Goal: Task Accomplishment & Management: Use online tool/utility

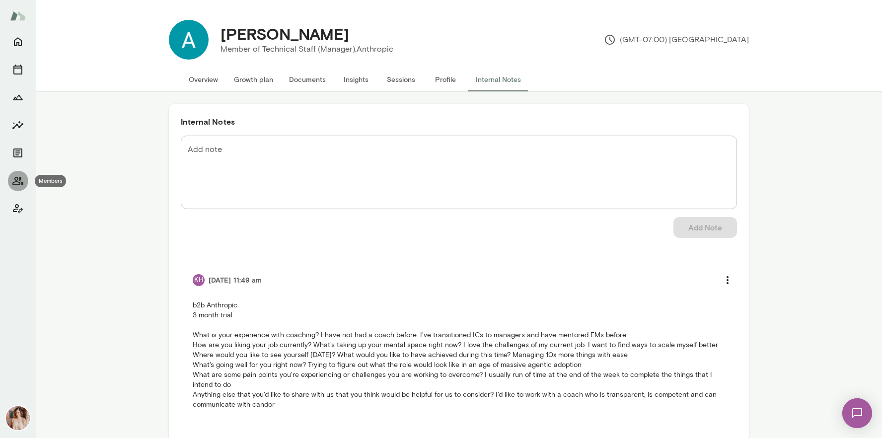
click at [20, 183] on icon "Members" at bounding box center [17, 181] width 11 height 8
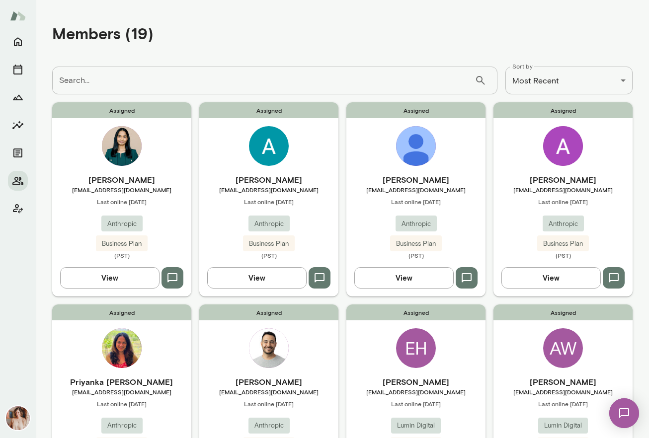
click at [614, 187] on span "[EMAIL_ADDRESS][DOMAIN_NAME]" at bounding box center [562, 190] width 139 height 8
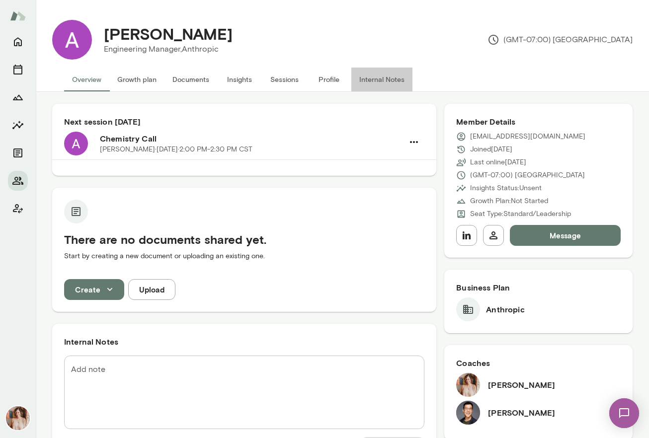
click at [372, 87] on button "Internal Notes" at bounding box center [381, 80] width 61 height 24
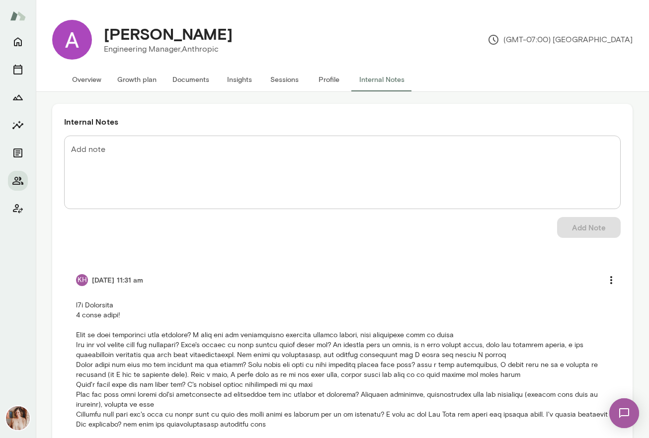
scroll to position [35, 0]
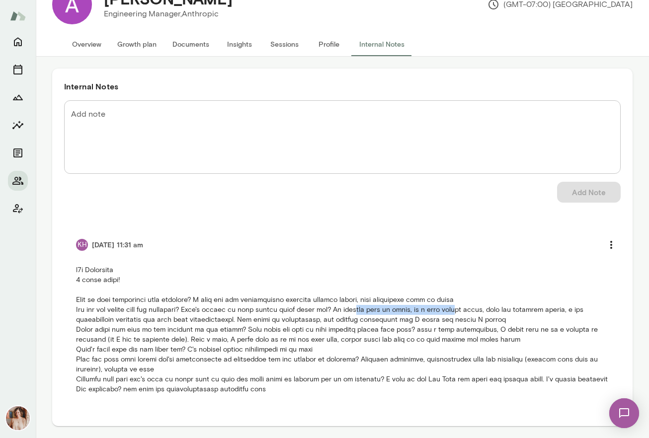
drag, startPoint x: 366, startPoint y: 311, endPoint x: 464, endPoint y: 312, distance: 97.4
click at [464, 312] on p at bounding box center [342, 329] width 533 height 129
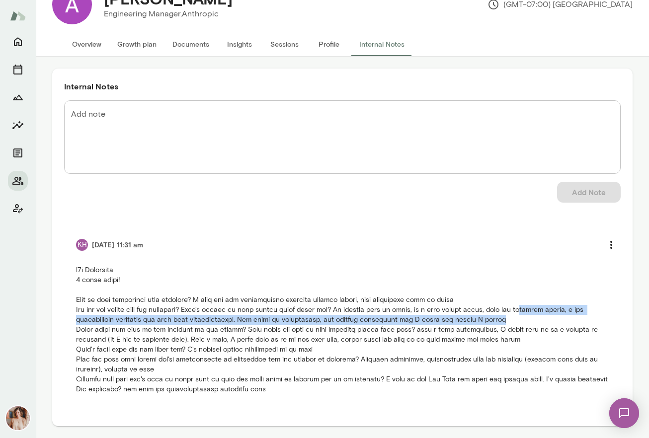
drag, startPoint x: 528, startPoint y: 308, endPoint x: 530, endPoint y: 319, distance: 11.5
click at [530, 319] on p at bounding box center [342, 329] width 533 height 129
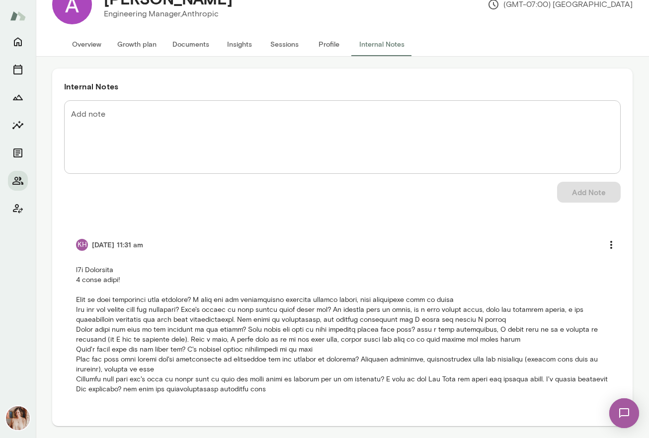
click at [531, 333] on p at bounding box center [342, 329] width 533 height 129
click at [414, 339] on p at bounding box center [342, 329] width 533 height 129
drag, startPoint x: 538, startPoint y: 360, endPoint x: 162, endPoint y: 370, distance: 375.7
click at [162, 370] on p at bounding box center [342, 329] width 533 height 129
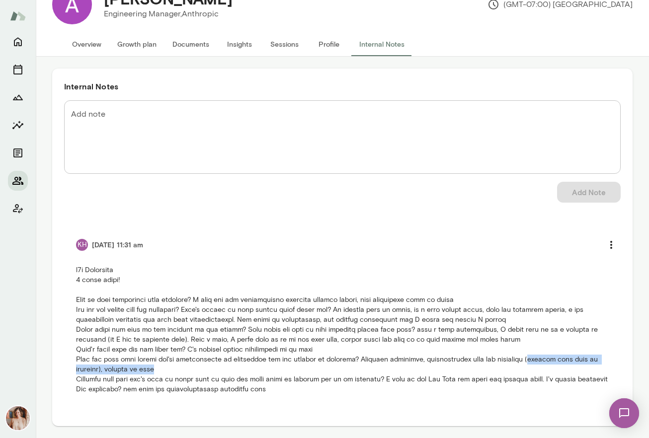
click at [14, 179] on icon "Members" at bounding box center [17, 181] width 11 height 8
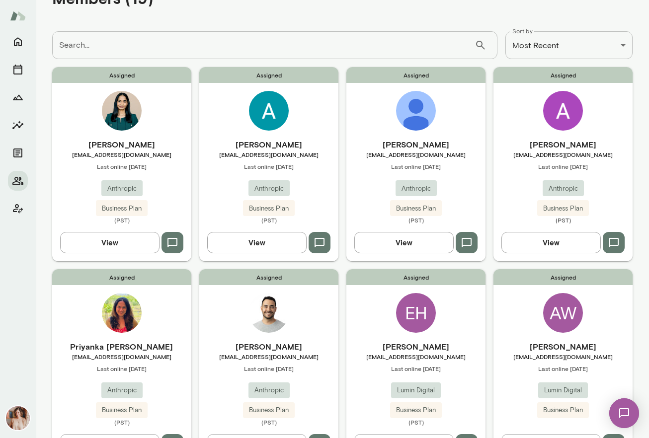
click at [161, 149] on h6 "[PERSON_NAME]" at bounding box center [121, 145] width 139 height 12
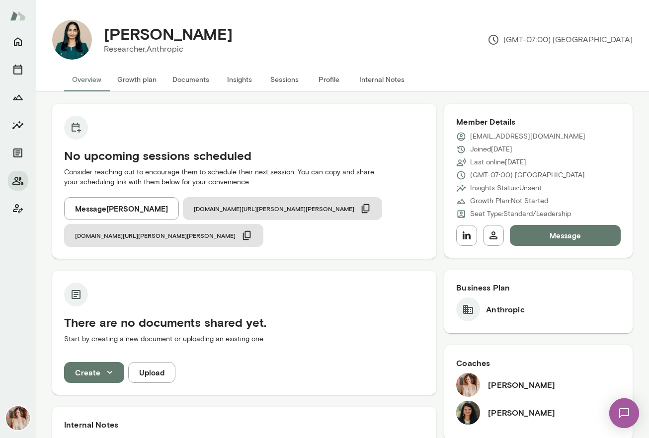
click at [289, 79] on button "Sessions" at bounding box center [284, 80] width 45 height 24
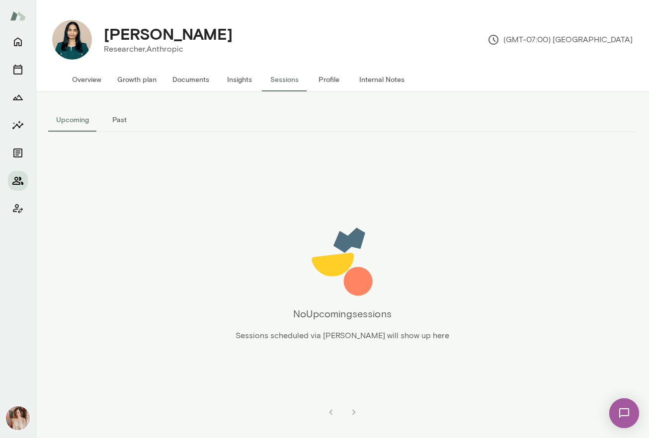
click at [18, 180] on icon "Members" at bounding box center [18, 181] width 12 height 12
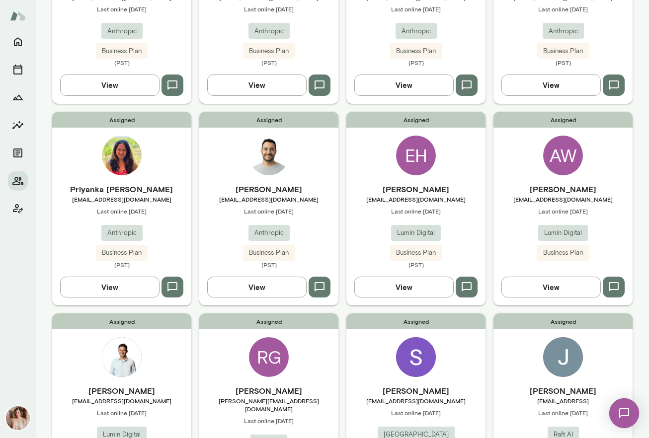
scroll to position [194, 0]
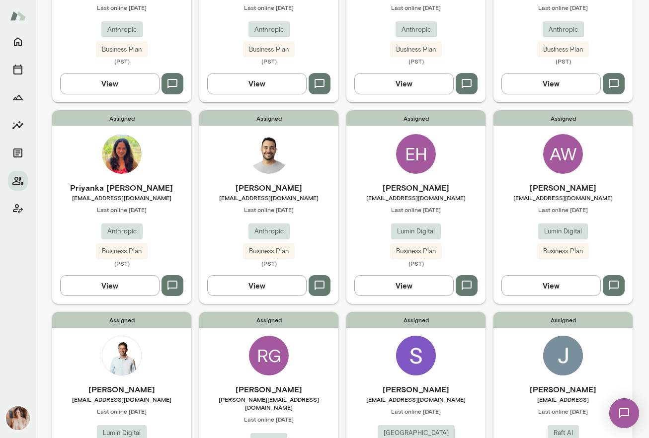
click at [515, 165] on div "Assigned AW [PERSON_NAME] [EMAIL_ADDRESS][DOMAIN_NAME] Last online [DATE] Lumin…" at bounding box center [562, 207] width 139 height 194
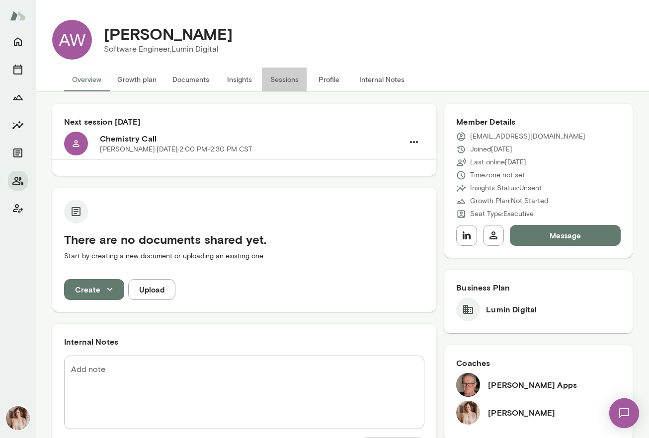
click at [283, 82] on button "Sessions" at bounding box center [284, 80] width 45 height 24
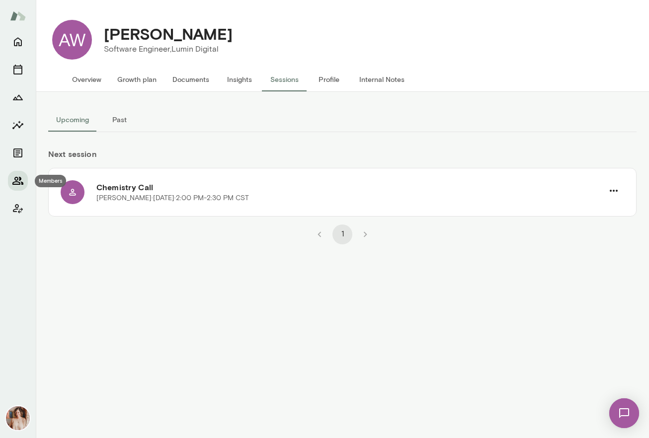
click at [16, 190] on button "Members" at bounding box center [18, 181] width 20 height 20
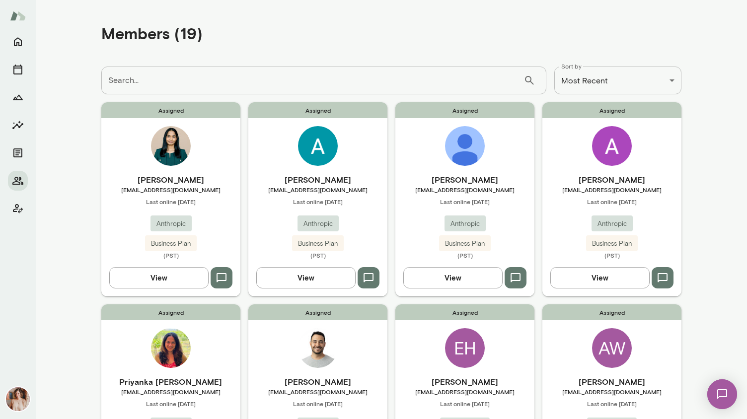
click at [218, 212] on div "[PERSON_NAME] [EMAIL_ADDRESS][DOMAIN_NAME] Last online [DATE] Anthropic Busines…" at bounding box center [170, 216] width 139 height 85
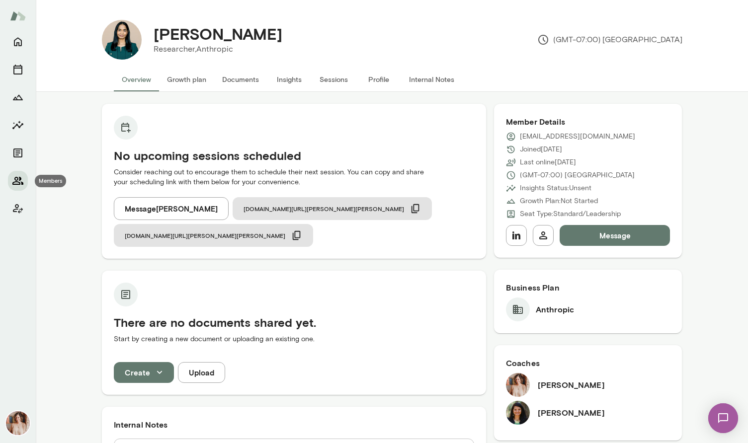
click at [15, 185] on icon "Members" at bounding box center [18, 181] width 12 height 12
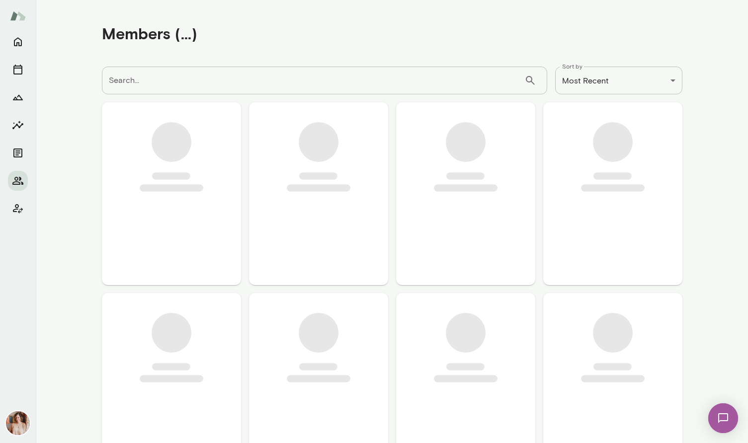
click at [174, 80] on input "Search..." at bounding box center [313, 81] width 422 height 28
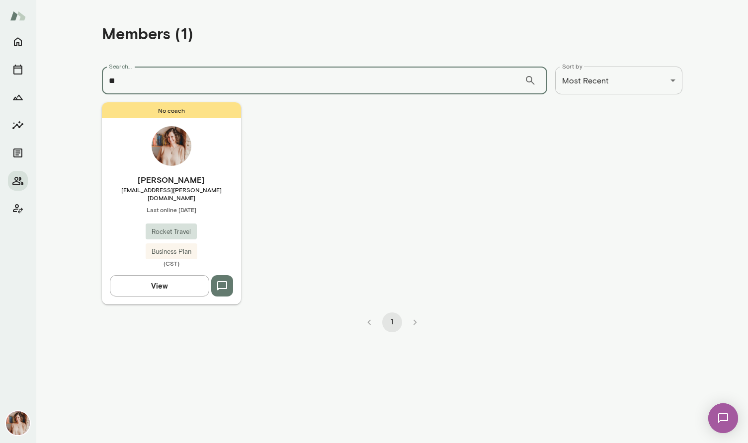
type input "*"
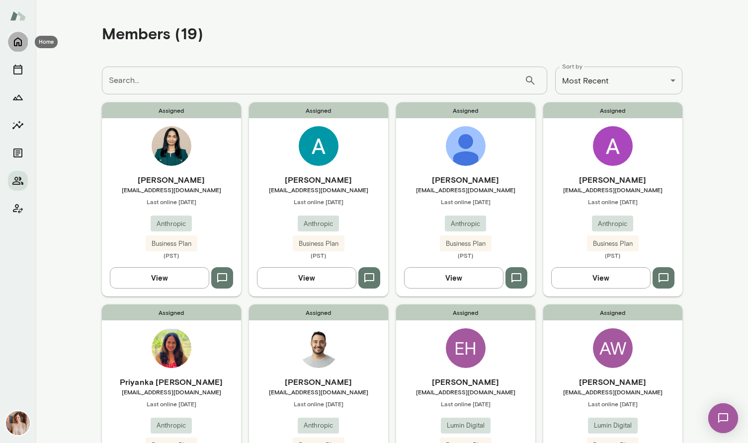
click at [18, 47] on icon "Home" at bounding box center [18, 42] width 12 height 12
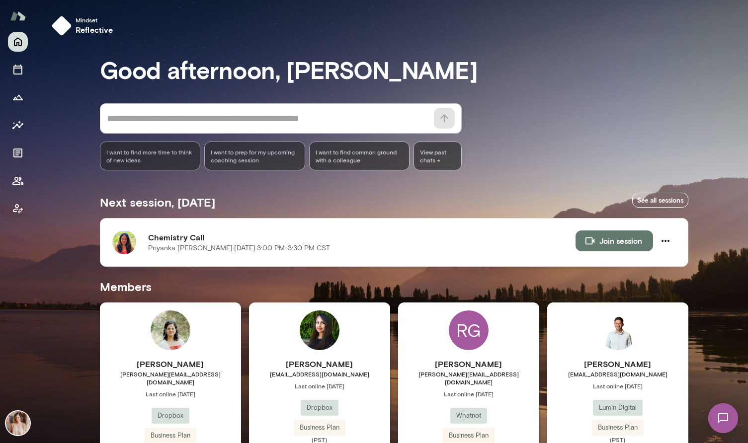
click at [32, 123] on div at bounding box center [18, 237] width 36 height 411
click at [25, 123] on button "Insights" at bounding box center [18, 125] width 20 height 20
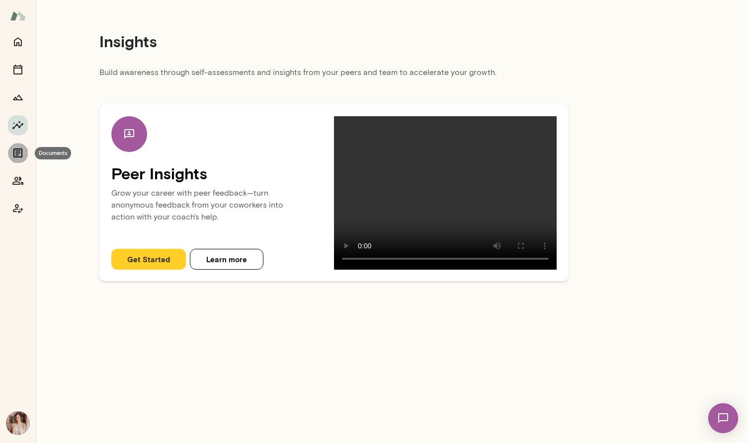
click at [18, 147] on icon "Documents" at bounding box center [18, 153] width 12 height 12
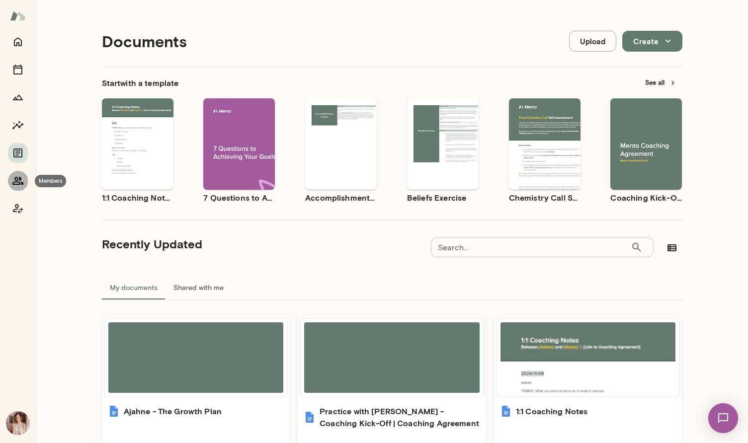
click at [14, 184] on icon "Members" at bounding box center [17, 181] width 11 height 8
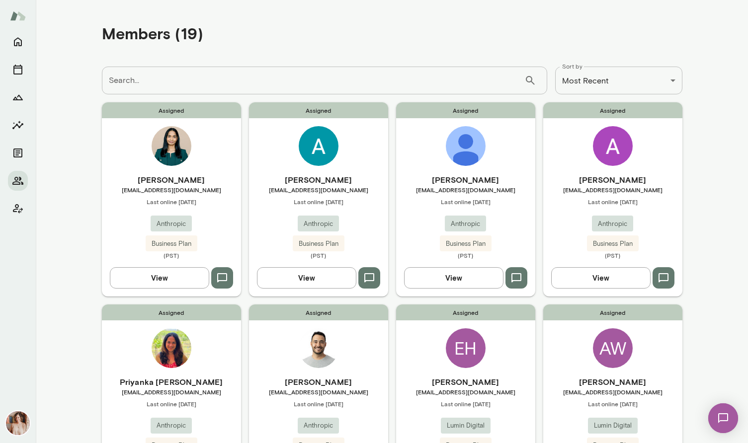
click at [15, 430] on img at bounding box center [18, 423] width 24 height 24
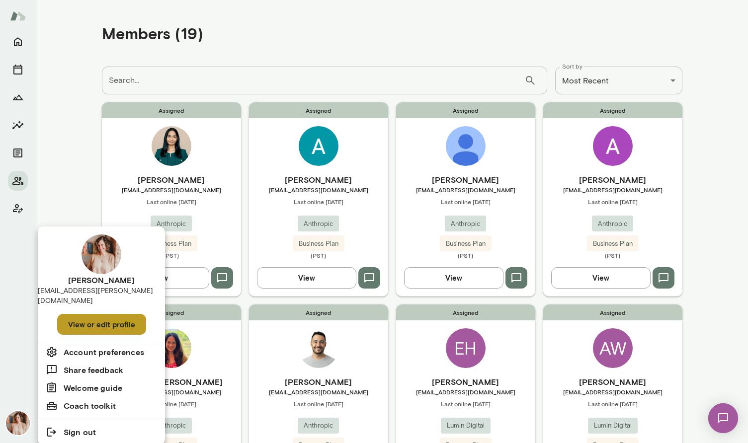
click at [85, 314] on button "View or edit profile" at bounding box center [101, 324] width 89 height 21
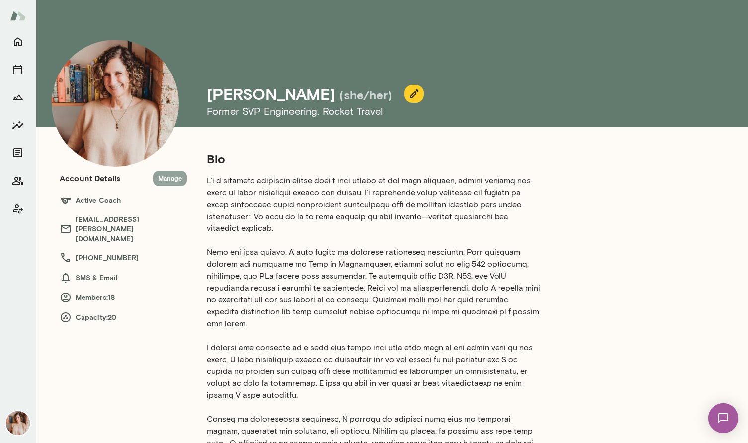
click at [165, 180] on button "Manage" at bounding box center [170, 178] width 34 height 15
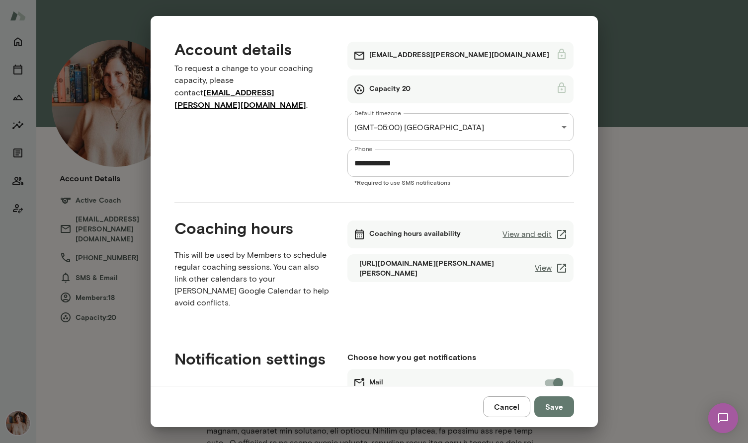
click at [563, 231] on icon at bounding box center [561, 235] width 12 height 12
click at [564, 265] on icon at bounding box center [561, 268] width 9 height 9
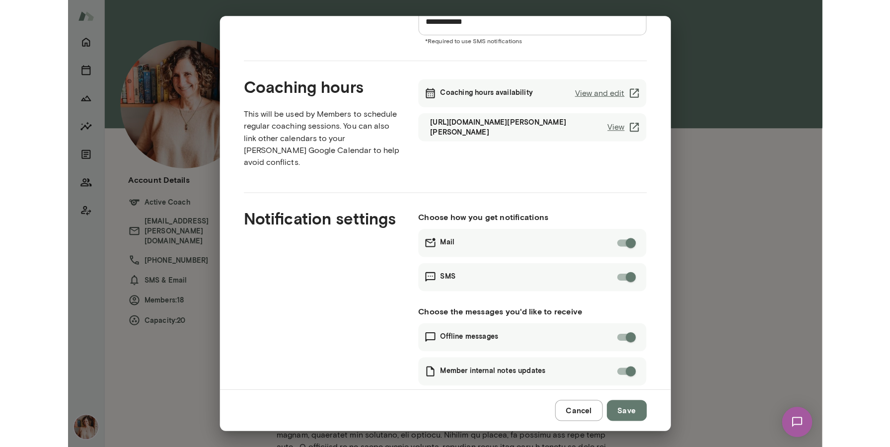
scroll to position [150, 0]
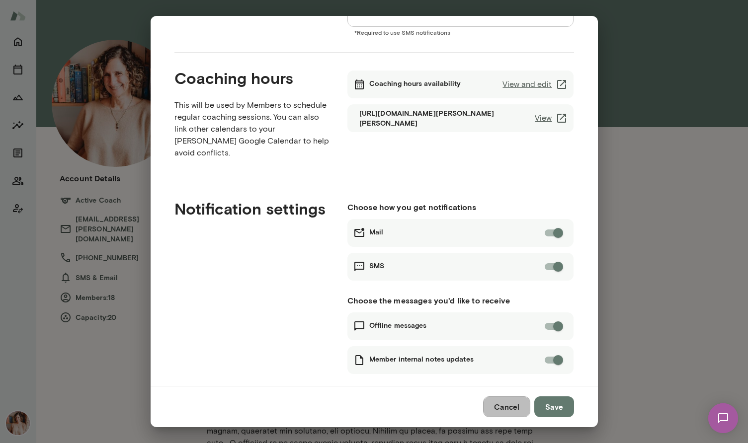
click at [519, 406] on button "Cancel" at bounding box center [506, 406] width 47 height 21
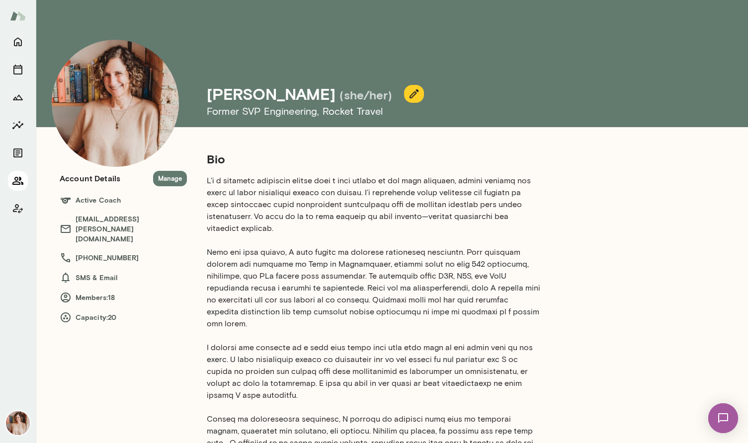
click at [16, 180] on icon "Members" at bounding box center [17, 181] width 11 height 8
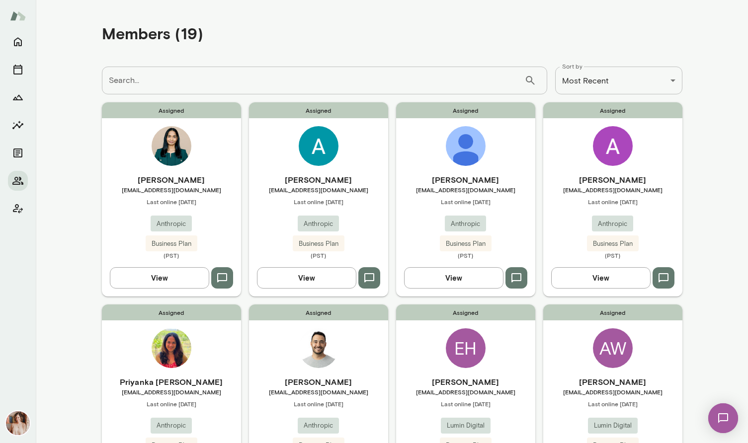
click at [233, 402] on span "Last online [DATE]" at bounding box center [171, 404] width 139 height 8
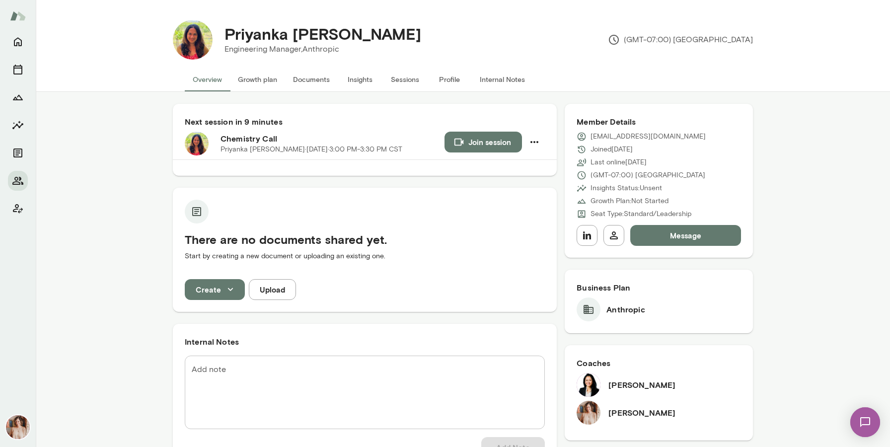
click at [470, 139] on button "Join session" at bounding box center [484, 142] width 78 height 21
